Goal: Task Accomplishment & Management: Manage account settings

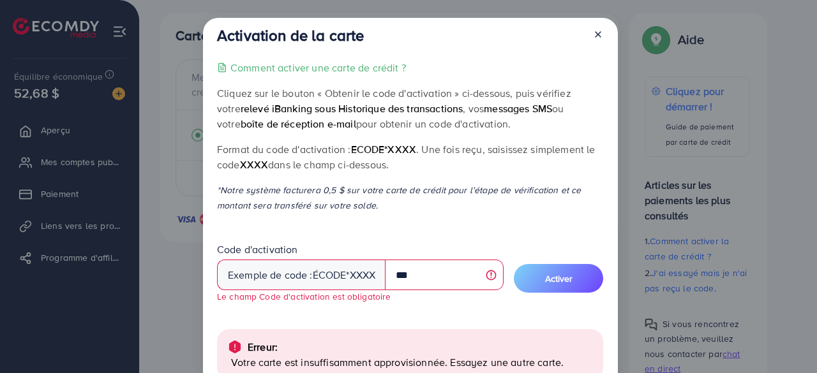
scroll to position [139, 0]
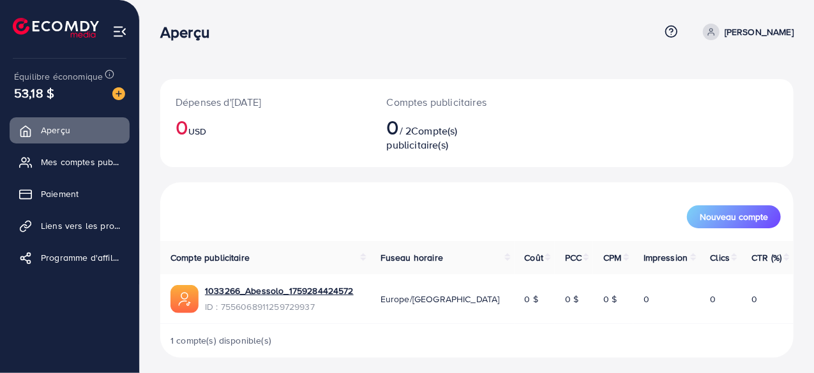
click at [67, 22] on img at bounding box center [56, 28] width 86 height 20
click at [156, 177] on div "Dépenses d'aujourd'hui 0 USD Comptes publicitaires 0 / 2 Compte(s) publicitaire…" at bounding box center [477, 189] width 674 height 378
click at [92, 156] on font "Mes comptes publicitaires" at bounding box center [97, 162] width 107 height 13
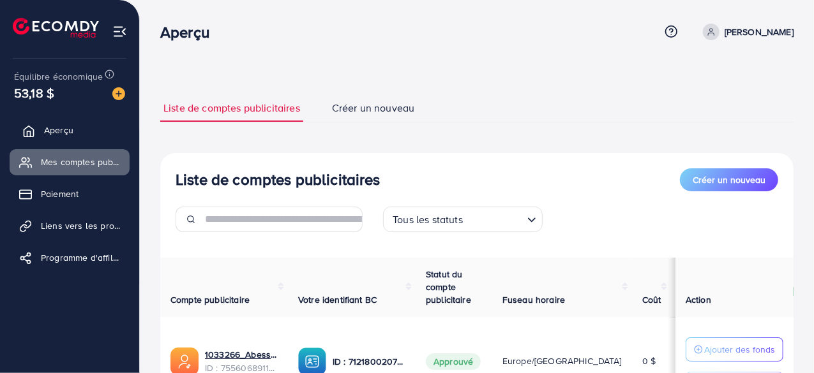
click at [72, 133] on font "Aperçu" at bounding box center [58, 130] width 29 height 13
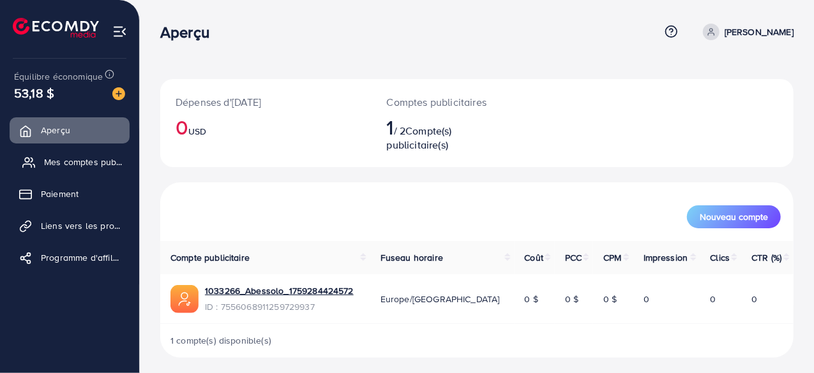
click at [84, 162] on font "Mes comptes publicitaires" at bounding box center [97, 162] width 107 height 13
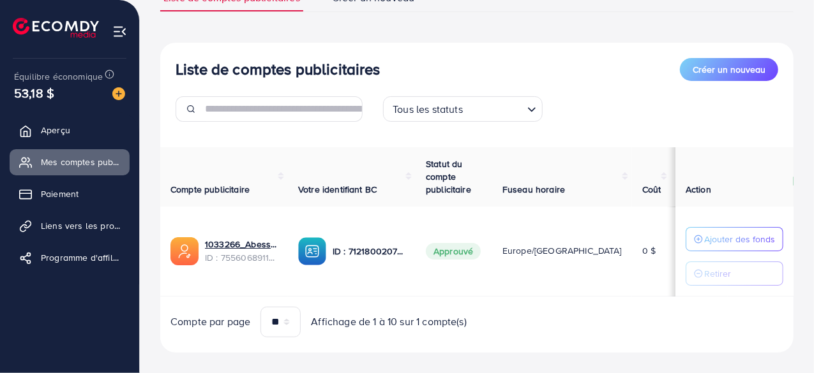
scroll to position [107, 0]
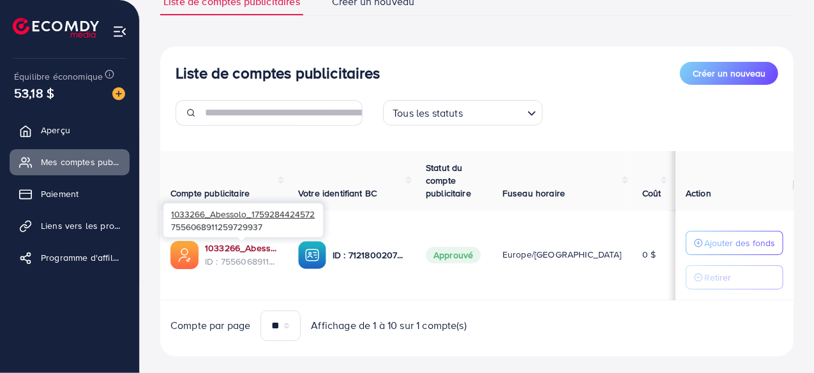
click at [240, 252] on font "1033266_Abessolo_1759284424572" at bounding box center [279, 248] width 149 height 13
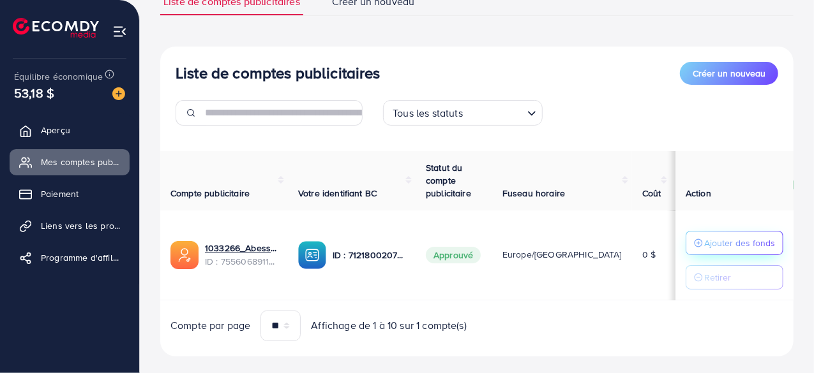
click at [748, 242] on font "Ajouter des fonds" at bounding box center [739, 243] width 71 height 13
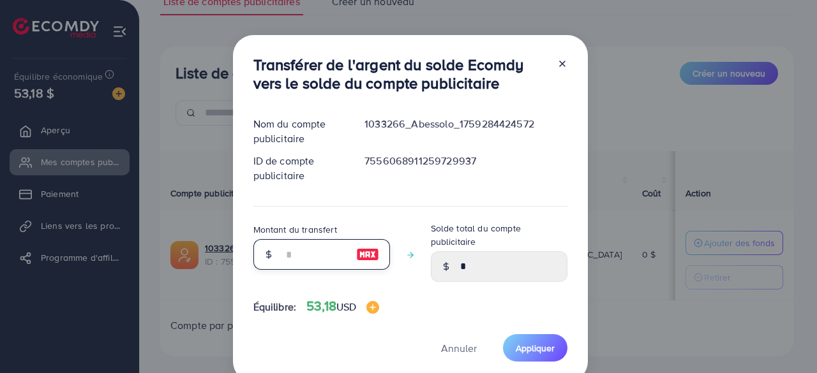
click at [293, 253] on input "number" at bounding box center [315, 254] width 64 height 31
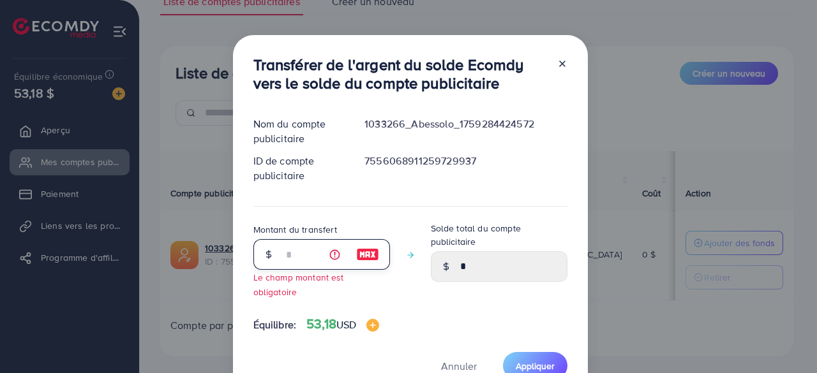
click at [310, 251] on input "number" at bounding box center [315, 254] width 64 height 31
type input "*"
type input "****"
type input "**"
type input "*****"
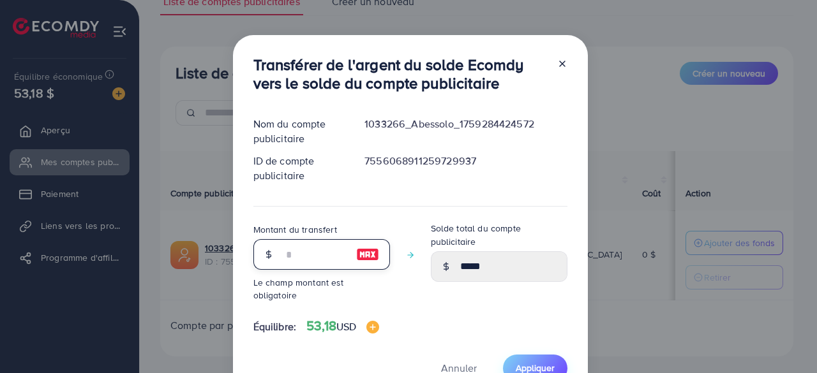
type input "**"
click at [530, 362] on font "Appliquer" at bounding box center [535, 368] width 39 height 13
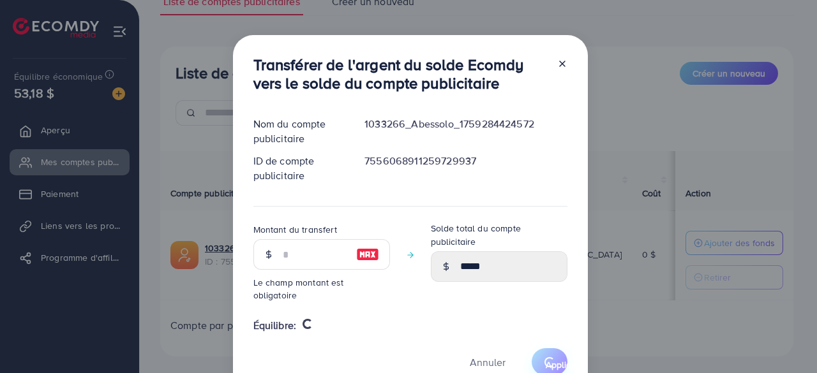
type input "*"
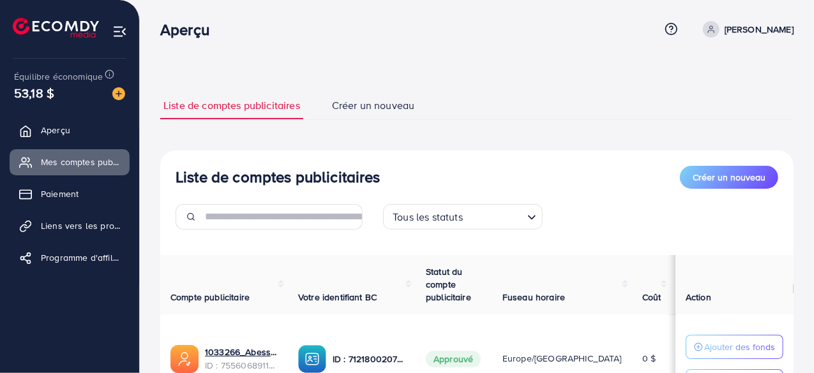
scroll to position [0, 0]
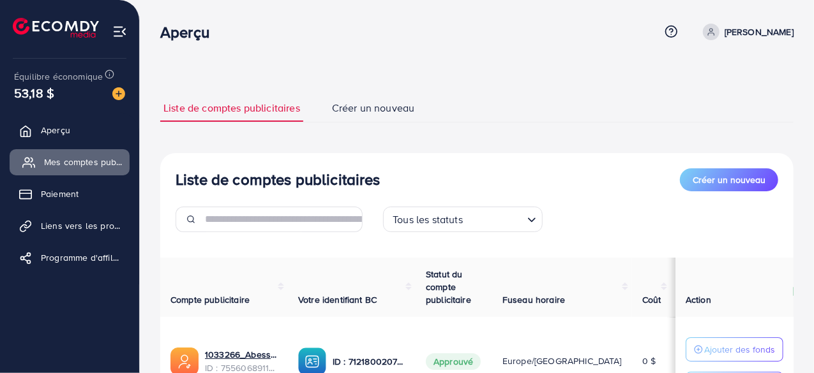
click at [67, 167] on font "Mes comptes publicitaires" at bounding box center [97, 162] width 107 height 13
click at [79, 190] on font "Paiement" at bounding box center [63, 194] width 38 height 13
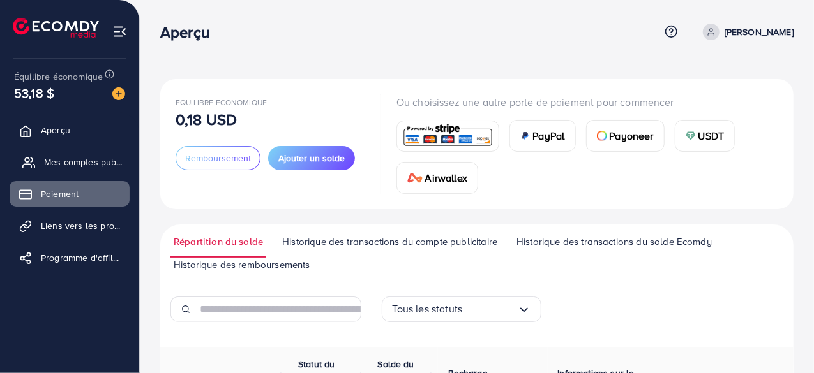
click at [80, 161] on font "Mes comptes publicitaires" at bounding box center [97, 162] width 107 height 13
